Goal: Task Accomplishment & Management: Manage account settings

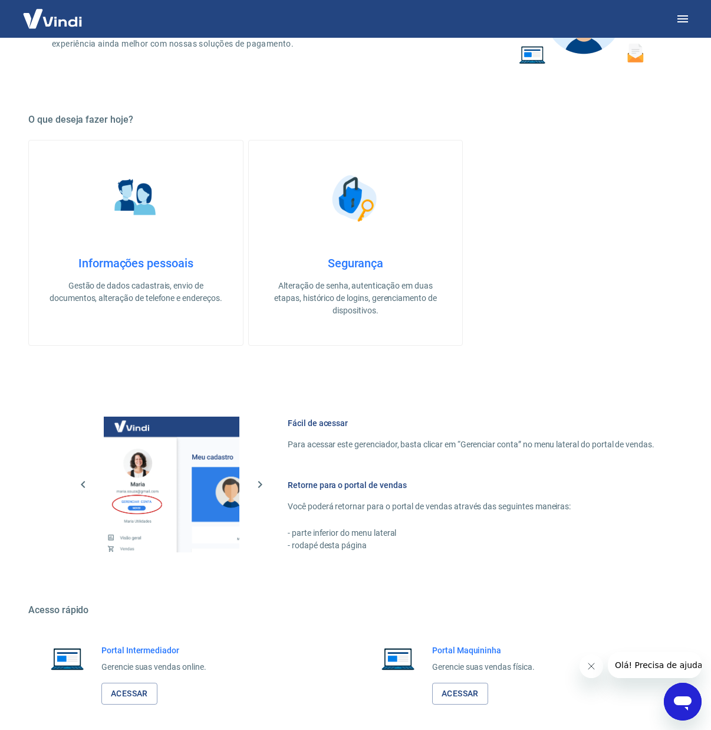
scroll to position [212, 0]
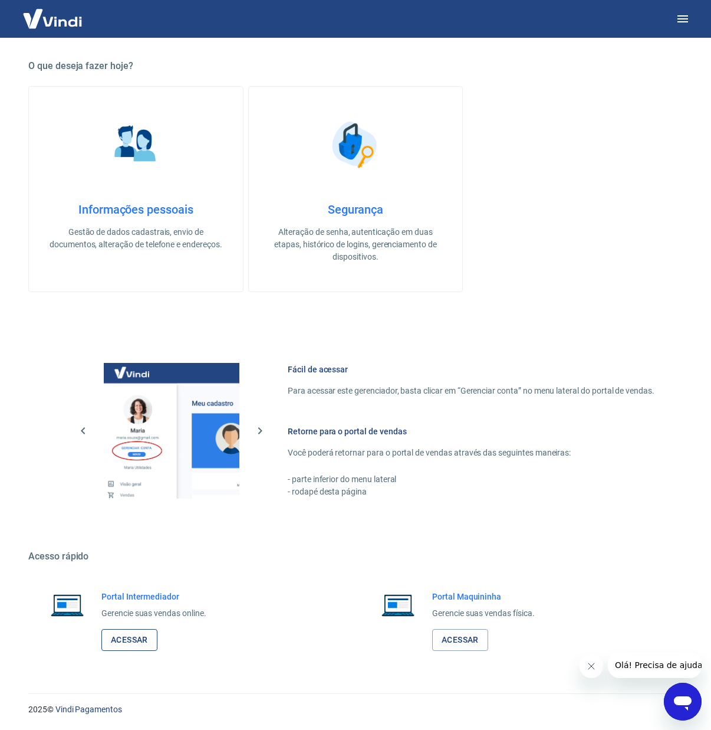
click at [125, 639] on link "Acessar" at bounding box center [129, 640] width 56 height 22
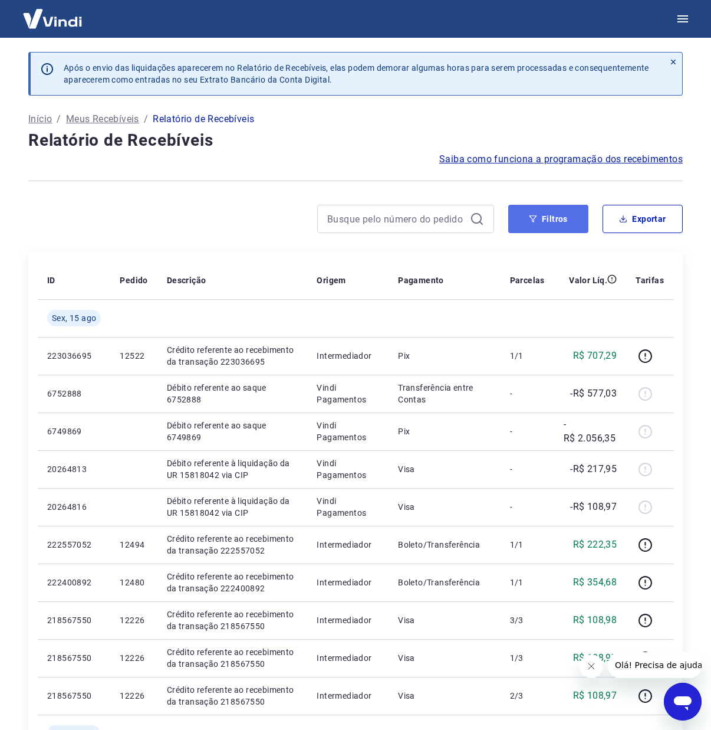
click at [580, 222] on button "Filtros" at bounding box center [548, 219] width 80 height 28
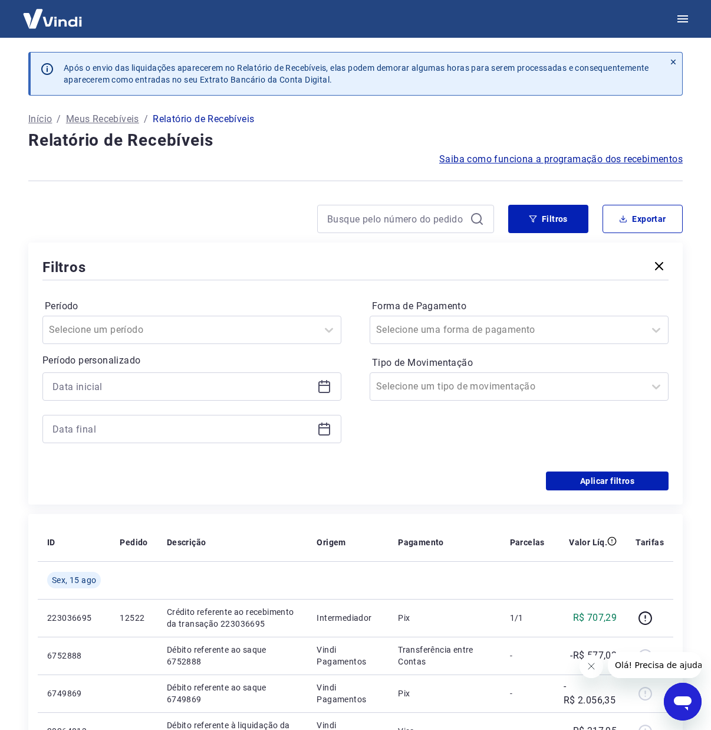
click at [339, 387] on div at bounding box center [191, 386] width 299 height 28
click at [337, 388] on div at bounding box center [191, 386] width 299 height 28
click at [328, 385] on icon at bounding box center [324, 386] width 14 height 14
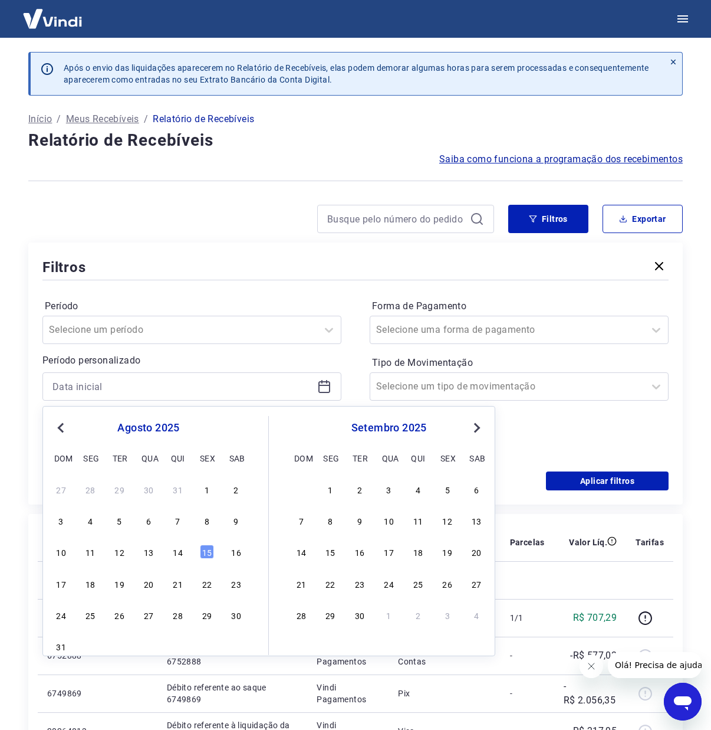
click at [64, 438] on div "[DATE] dom seg ter qua qui sex sab" at bounding box center [148, 441] width 192 height 50
click at [62, 430] on span "Previous Month" at bounding box center [62, 428] width 0 height 14
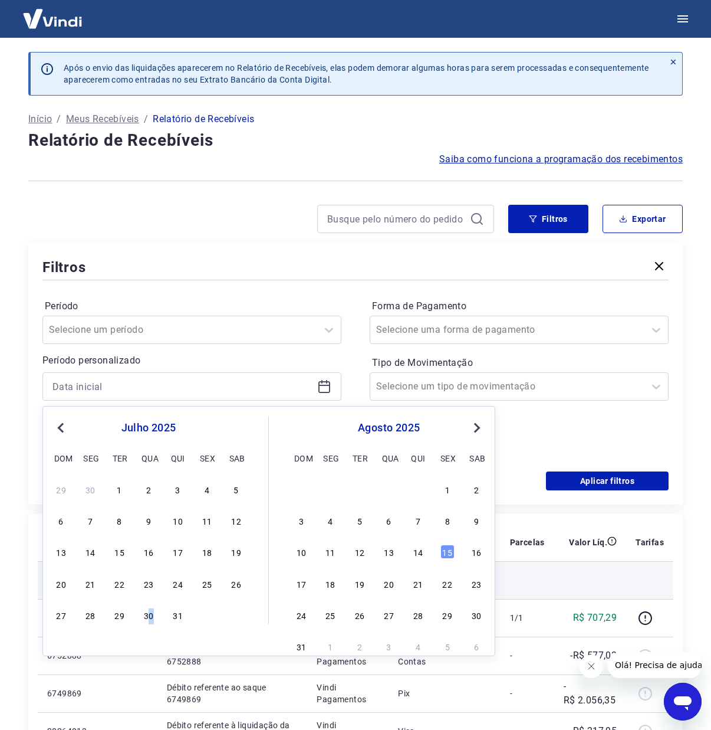
drag, startPoint x: 151, startPoint y: 616, endPoint x: 179, endPoint y: 583, distance: 43.5
click at [149, 616] on div "30" at bounding box center [149, 614] width 14 height 14
type input "[DATE]"
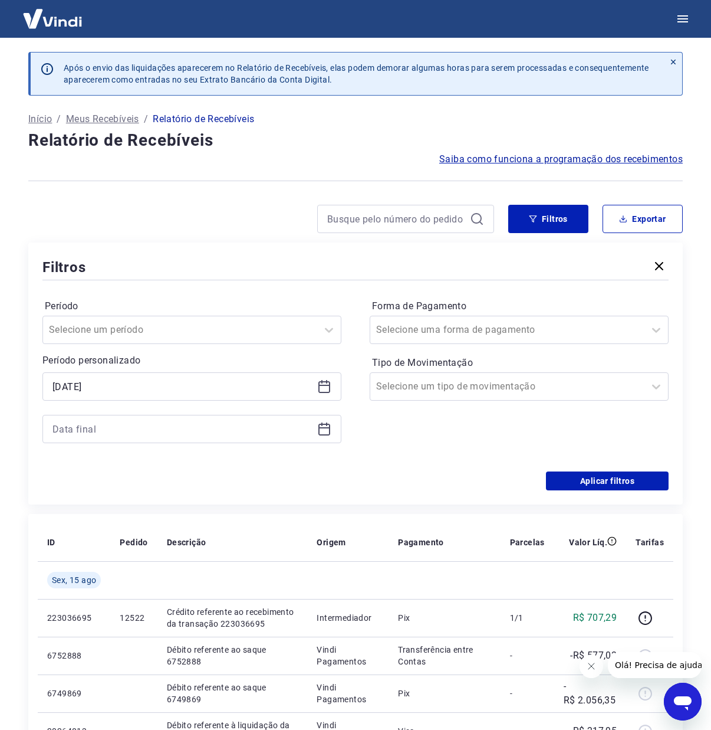
click at [318, 432] on icon at bounding box center [324, 429] width 14 height 14
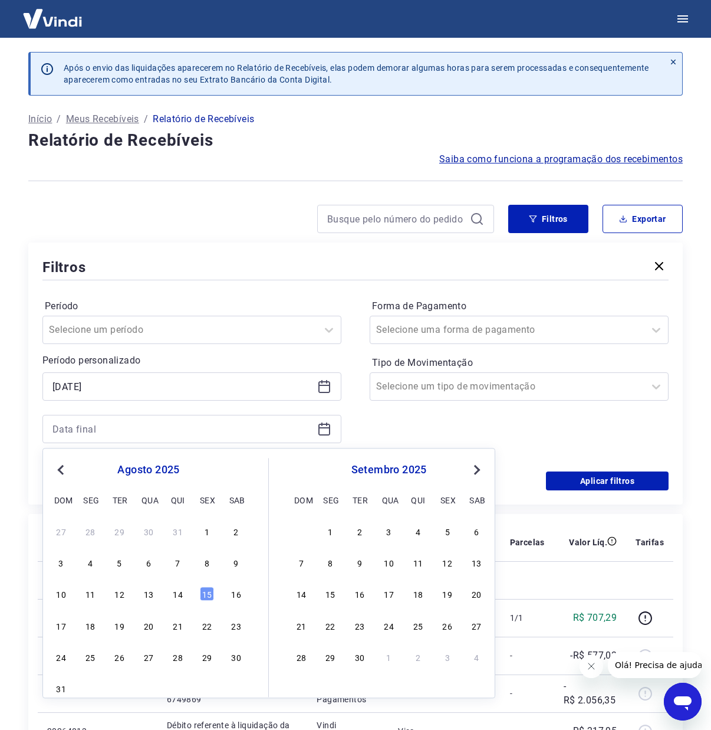
click at [64, 467] on button "Previous Month" at bounding box center [61, 469] width 14 height 14
click at [174, 659] on div "31" at bounding box center [178, 656] width 14 height 14
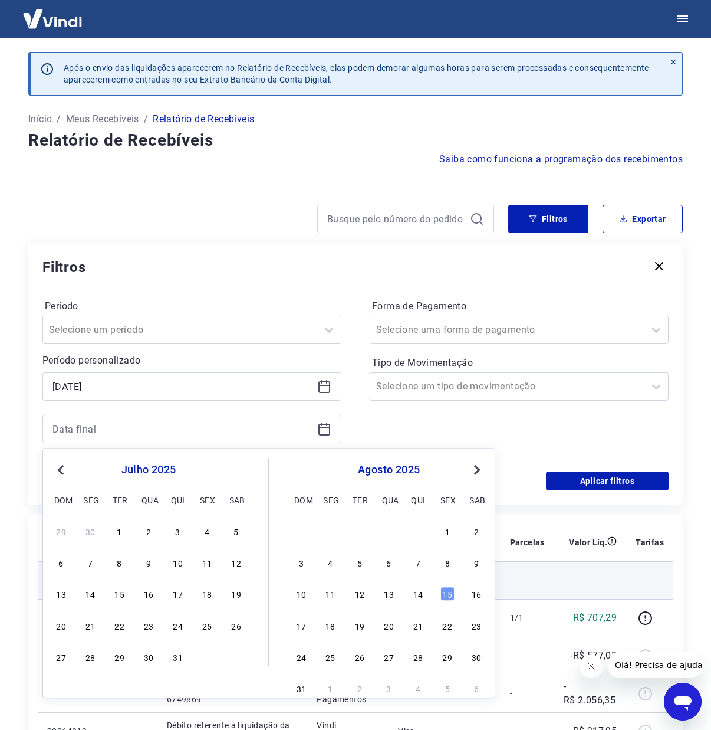
type input "[DATE]"
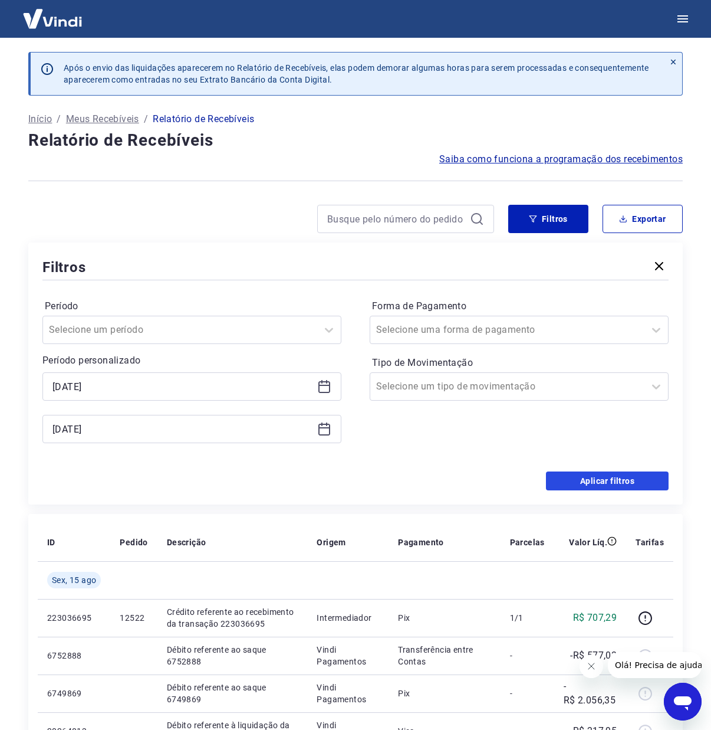
click at [586, 471] on button "Aplicar filtros" at bounding box center [607, 480] width 123 height 19
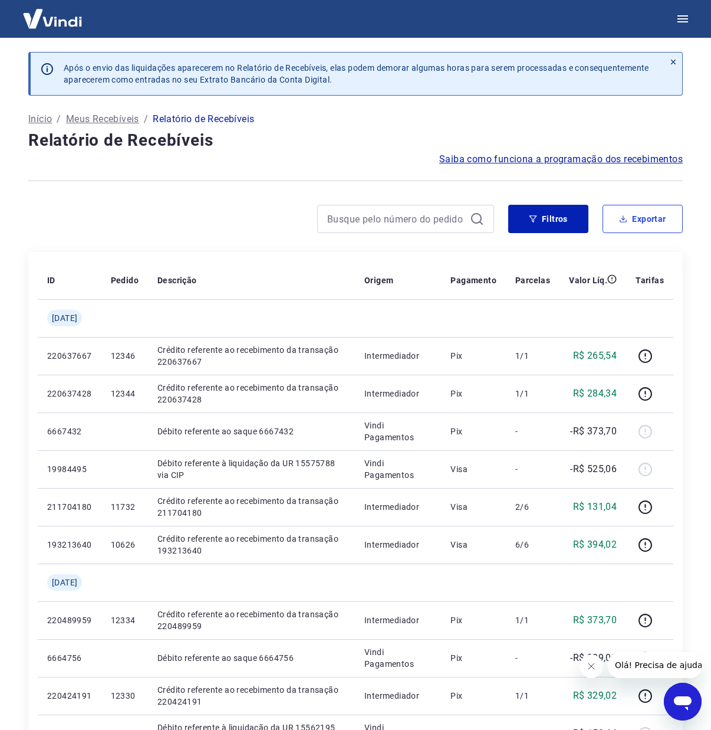
click at [683, 226] on div "Após o envio das liquidações aparecerem no Relatório de Recebíveis, elas podem …" at bounding box center [355, 676] width 683 height 1277
click at [637, 228] on button "Exportar" at bounding box center [643, 219] width 80 height 28
type input "[DATE]"
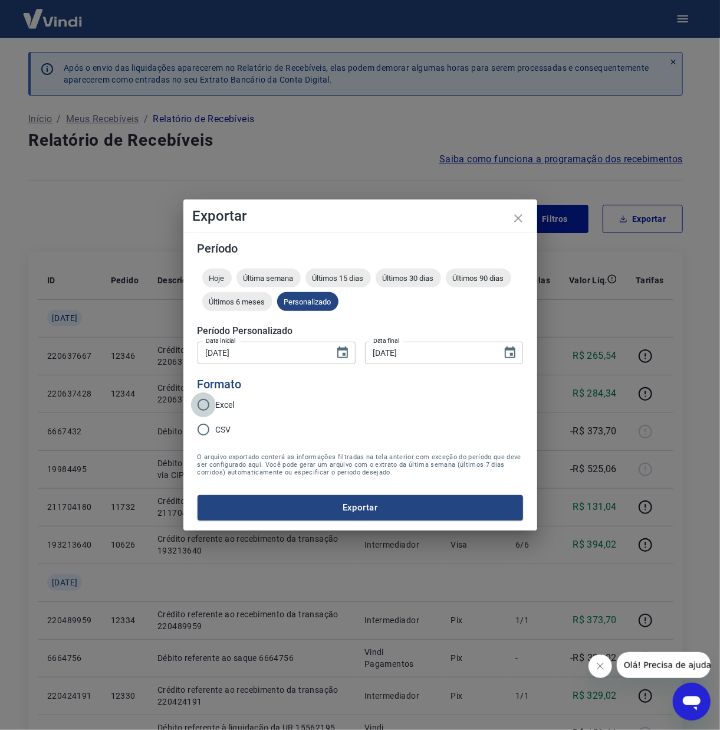
click at [195, 409] on input "Excel" at bounding box center [203, 404] width 25 height 25
radio input "true"
click at [322, 521] on div "Período Hoje Última semana Últimos 15 dias Últimos 30 dias Últimos 90 dias Últi…" at bounding box center [360, 380] width 354 height 297
click at [326, 514] on button "Exportar" at bounding box center [361, 507] width 326 height 25
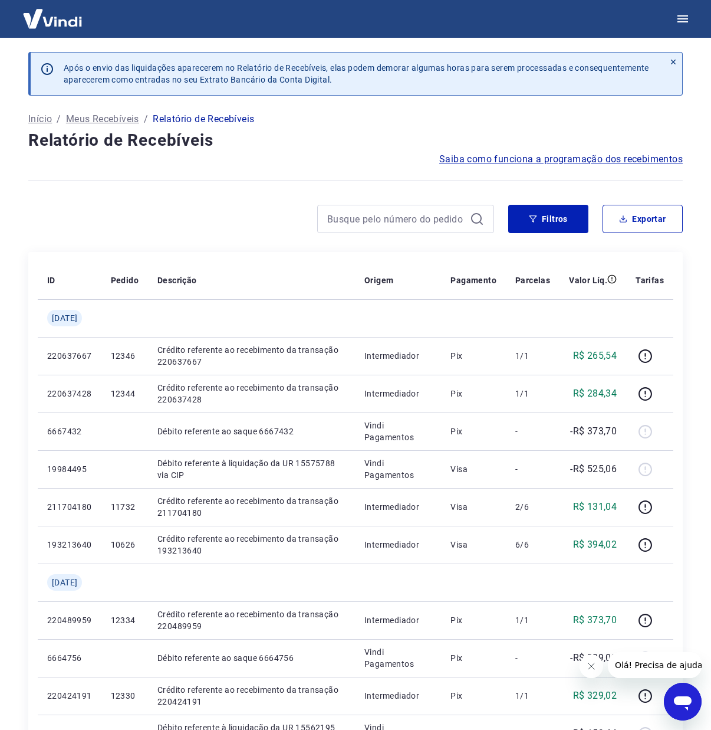
click at [275, 132] on h4 "Relatório de Recebíveis" at bounding box center [355, 141] width 655 height 24
click at [687, 22] on icon "button" at bounding box center [683, 19] width 14 height 14
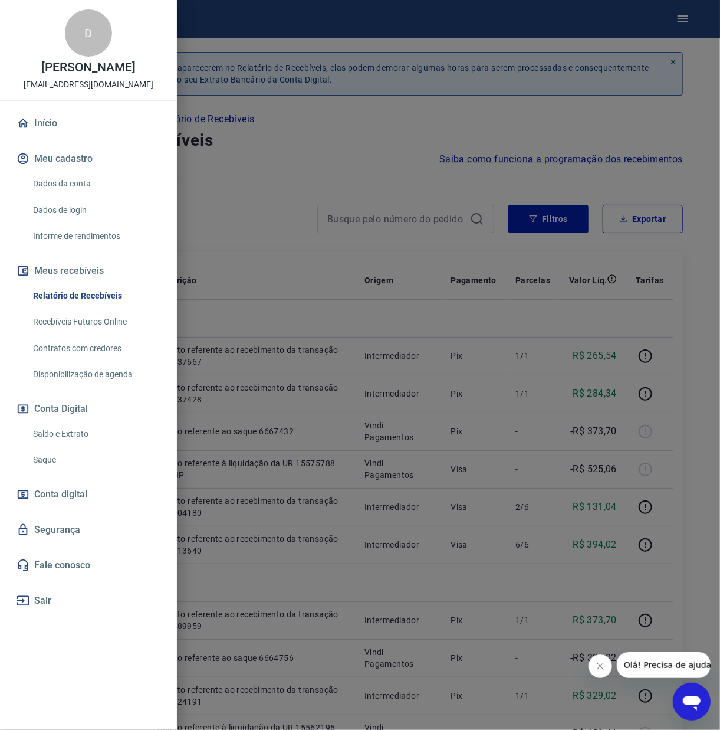
click at [68, 434] on link "Saldo e Extrato" at bounding box center [95, 434] width 134 height 24
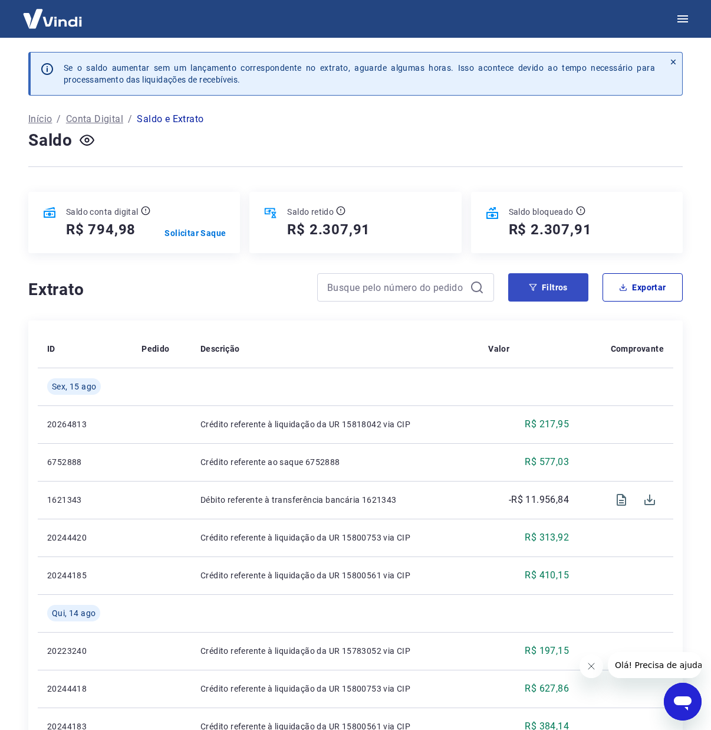
click at [567, 248] on div "Saldo bloqueado R$ 2.307,91" at bounding box center [577, 222] width 212 height 61
click at [550, 283] on button "Filtros" at bounding box center [548, 287] width 80 height 28
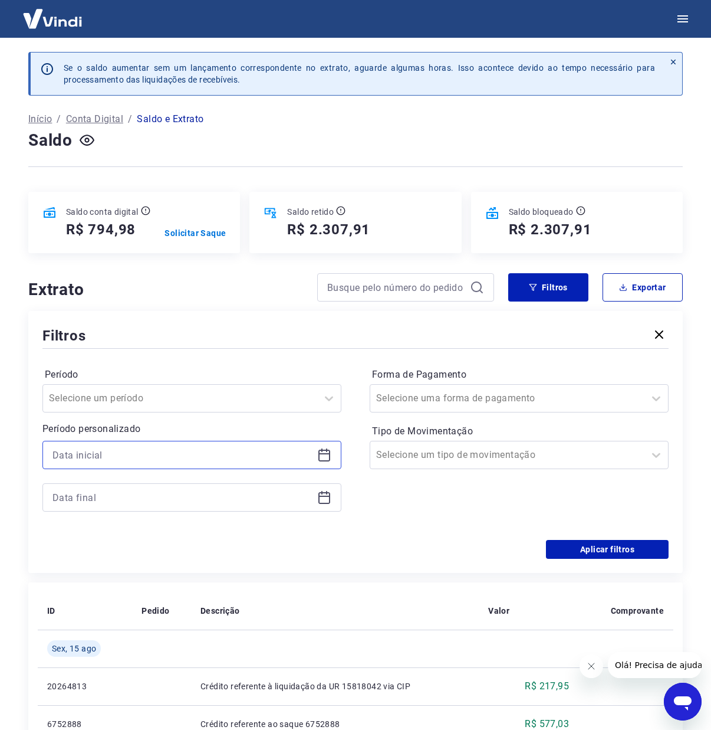
click at [283, 446] on input at bounding box center [182, 455] width 260 height 18
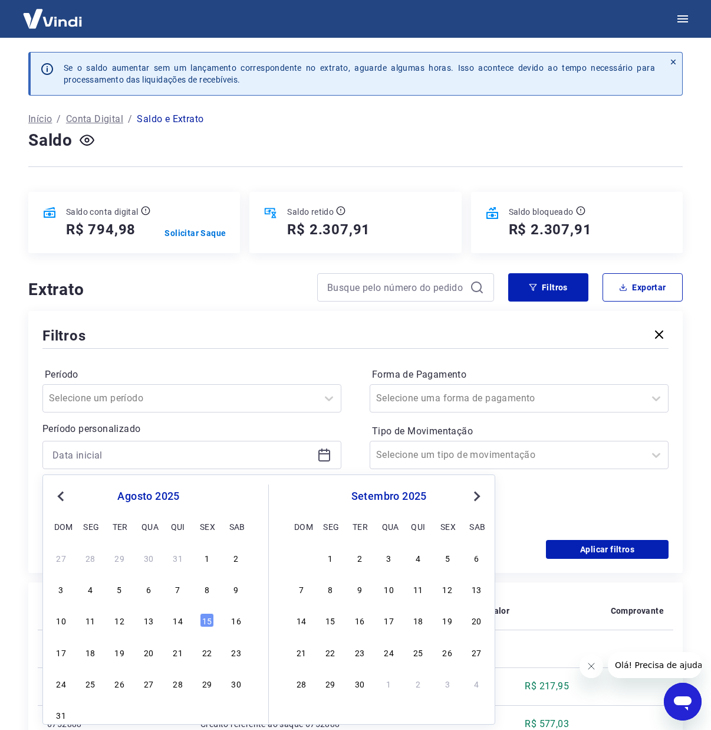
click at [65, 492] on button "Previous Month" at bounding box center [61, 496] width 14 height 14
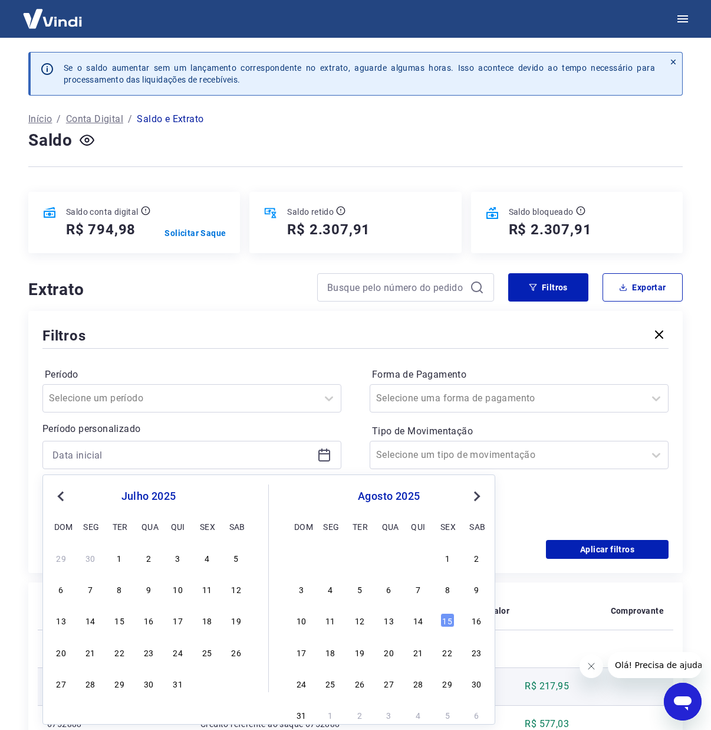
drag, startPoint x: 155, startPoint y: 687, endPoint x: 161, endPoint y: 669, distance: 19.4
click at [154, 687] on div "30" at bounding box center [149, 683] width 14 height 14
type input "[DATE]"
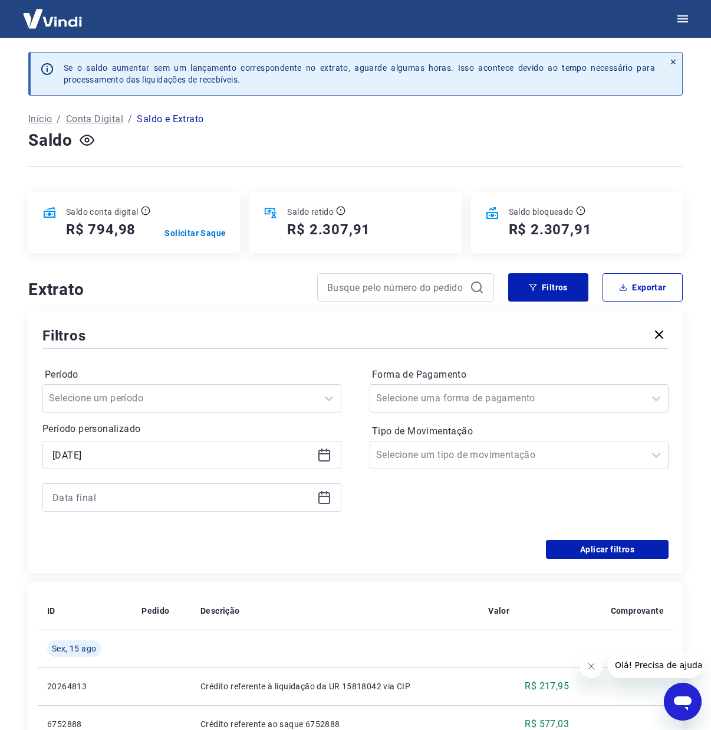
click at [324, 496] on icon at bounding box center [324, 497] width 14 height 14
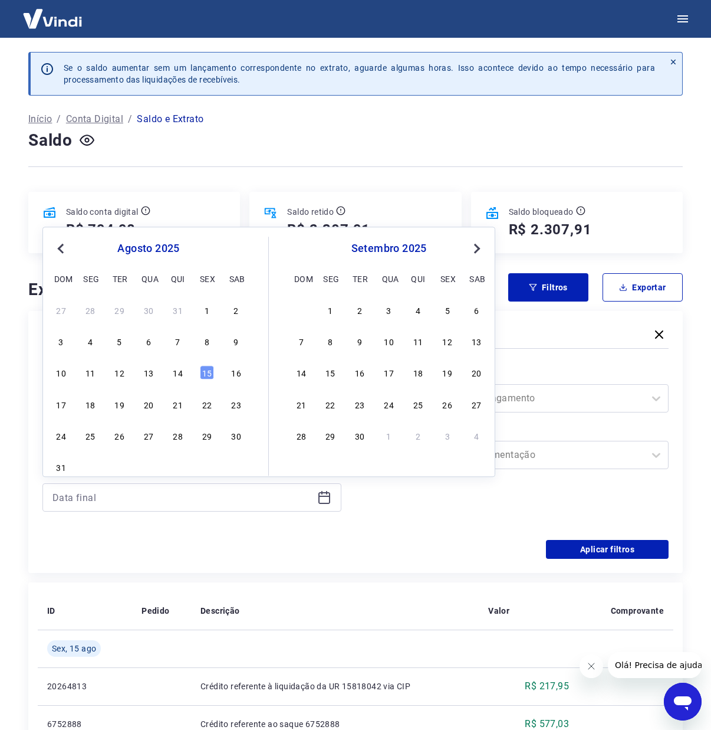
drag, startPoint x: 64, startPoint y: 244, endPoint x: 126, endPoint y: 347, distance: 120.7
click at [64, 244] on button "Previous Month" at bounding box center [61, 248] width 14 height 14
click at [181, 435] on div "31" at bounding box center [178, 435] width 14 height 14
type input "[DATE]"
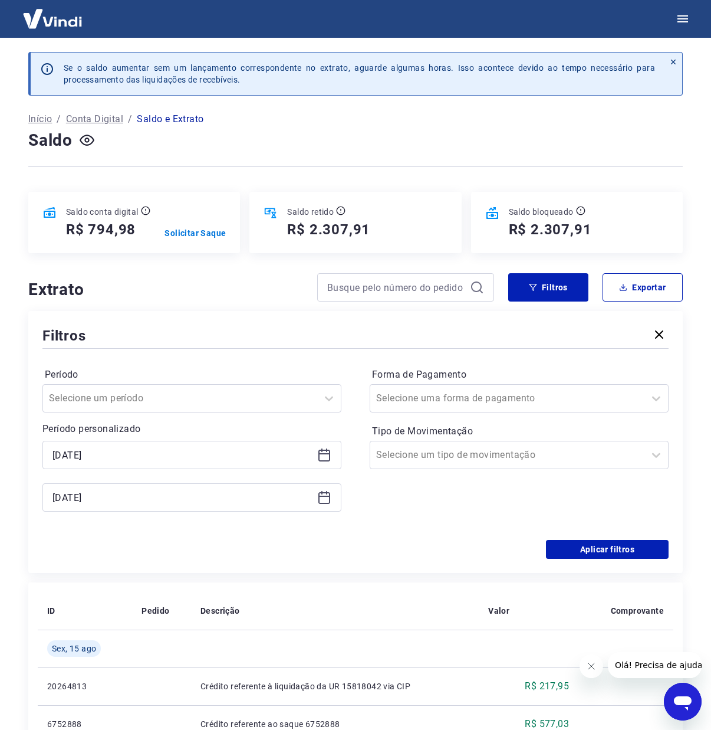
click at [394, 527] on div "Período Selecione um período Período personalizado Selected date: [DATE] [DATE]…" at bounding box center [355, 445] width 626 height 189
click at [598, 553] on button "Aplicar filtros" at bounding box center [607, 549] width 123 height 19
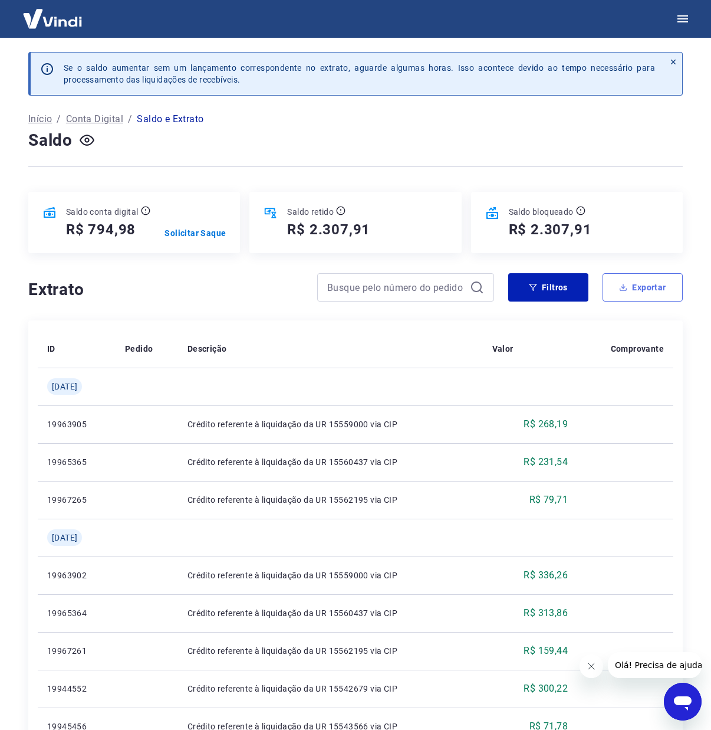
click at [660, 291] on button "Exportar" at bounding box center [643, 287] width 80 height 28
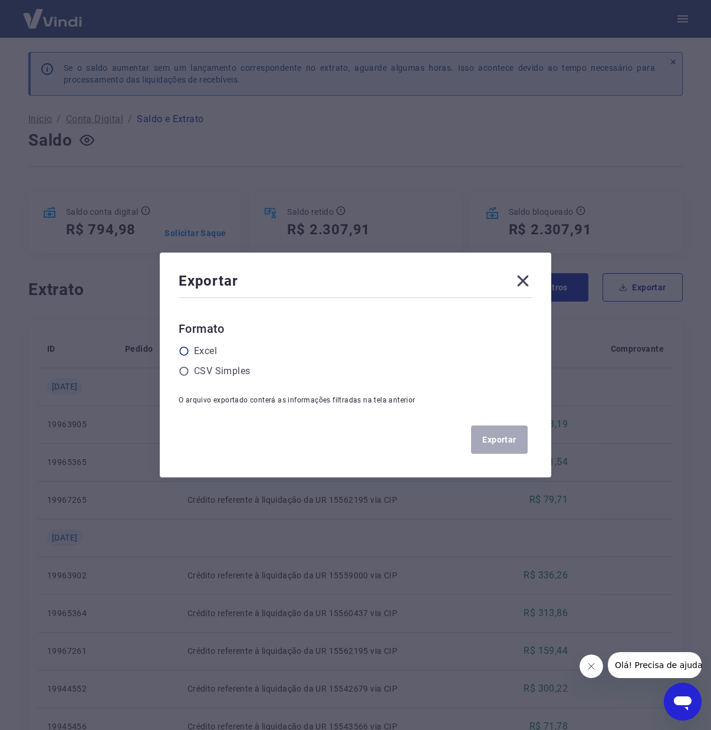
click at [210, 347] on label "Excel" at bounding box center [205, 351] width 23 height 14
click at [0, 0] on input "radio" at bounding box center [0, 0] width 0 height 0
click at [526, 441] on button "Exportar" at bounding box center [499, 439] width 57 height 28
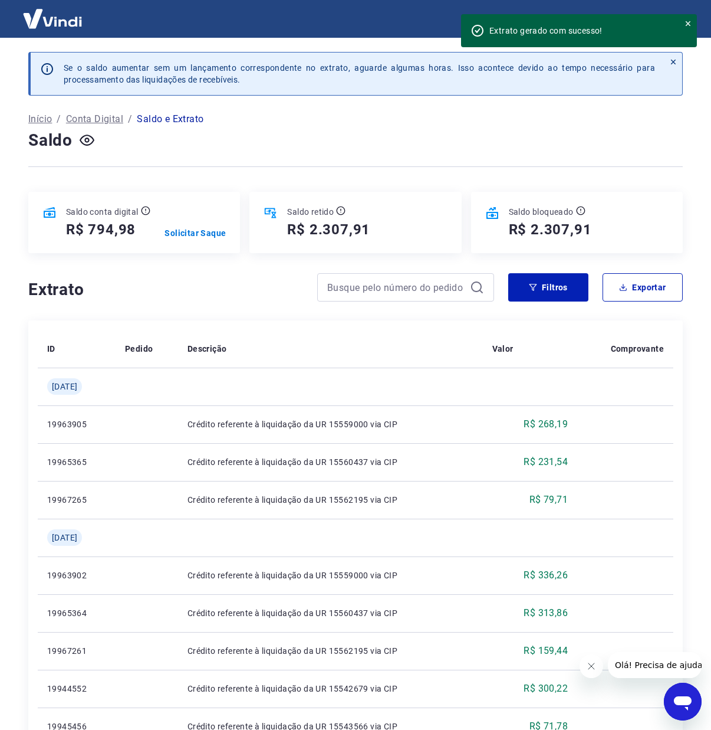
click at [661, 132] on div "Saldo" at bounding box center [355, 141] width 655 height 24
click at [689, 22] on icon at bounding box center [688, 23] width 8 height 8
